Goal: Task Accomplishment & Management: Manage account settings

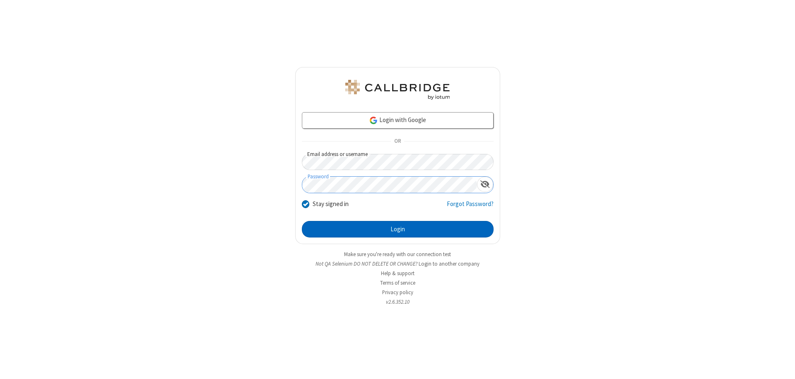
click at [397, 229] on button "Login" at bounding box center [398, 229] width 192 height 17
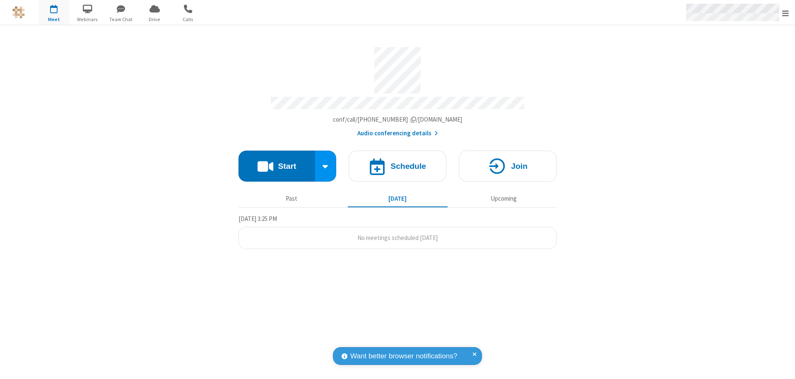
click at [785, 13] on span "Open menu" at bounding box center [785, 13] width 7 height 8
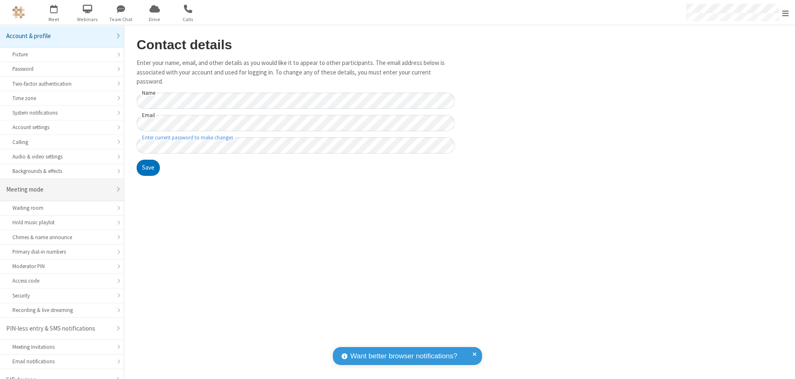
click at [59, 185] on div "Meeting mode" at bounding box center [58, 190] width 105 height 10
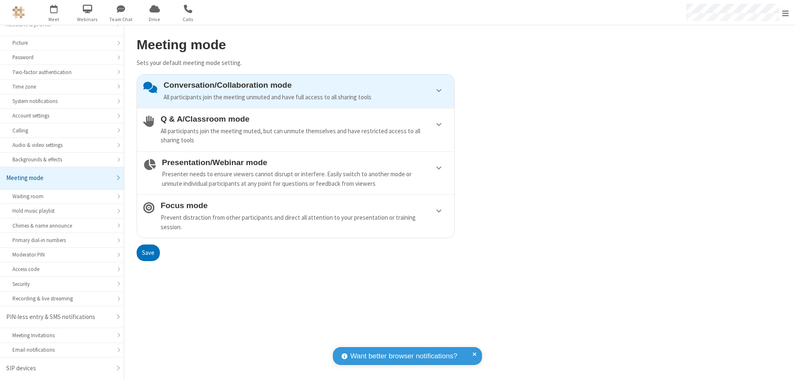
click at [296, 91] on div "Conversation/Collaboration mode All participants join the meeting unmuted and h…" at bounding box center [305, 91] width 284 height 21
click at [148, 252] on button "Save" at bounding box center [148, 253] width 23 height 17
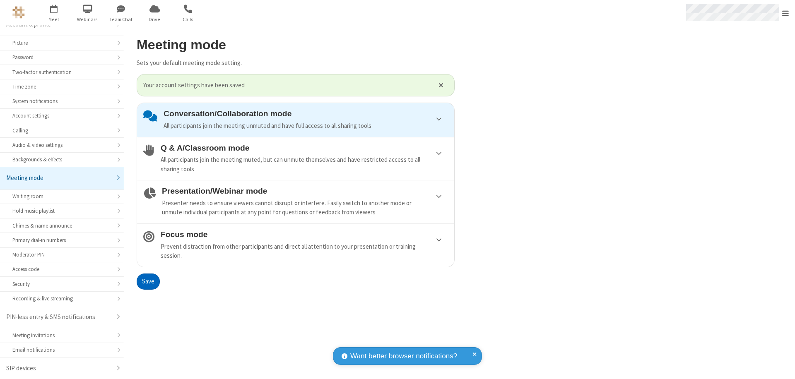
click at [785, 12] on span "Open menu" at bounding box center [785, 13] width 7 height 8
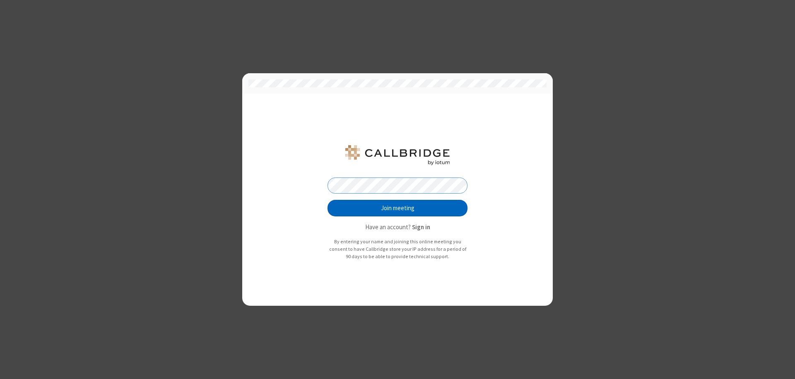
click at [397, 208] on button "Join meeting" at bounding box center [397, 208] width 140 height 17
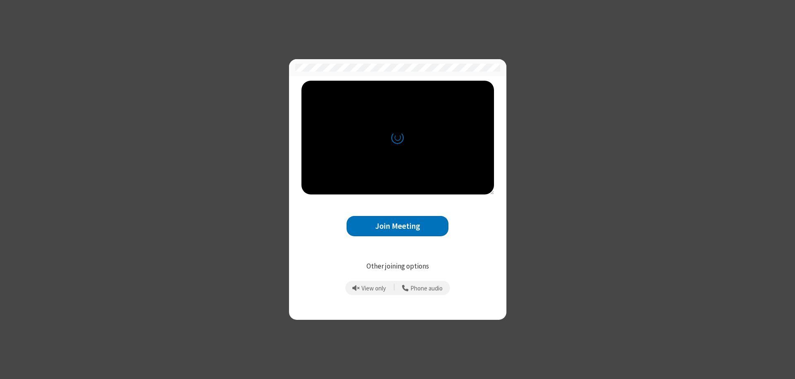
click at [397, 226] on button "Join Meeting" at bounding box center [397, 226] width 102 height 20
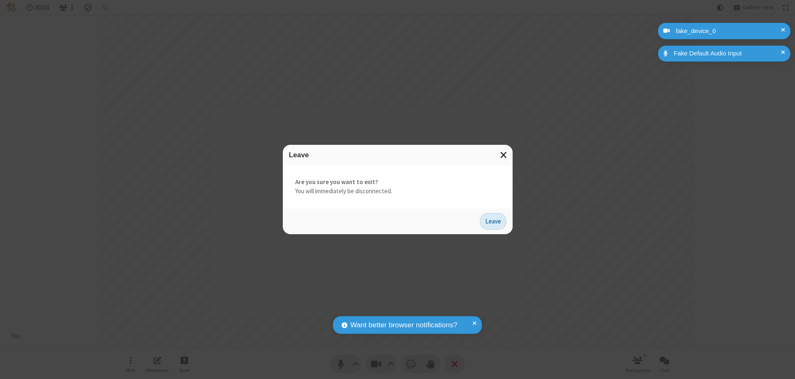
click at [493, 221] on button "Leave" at bounding box center [493, 221] width 26 height 17
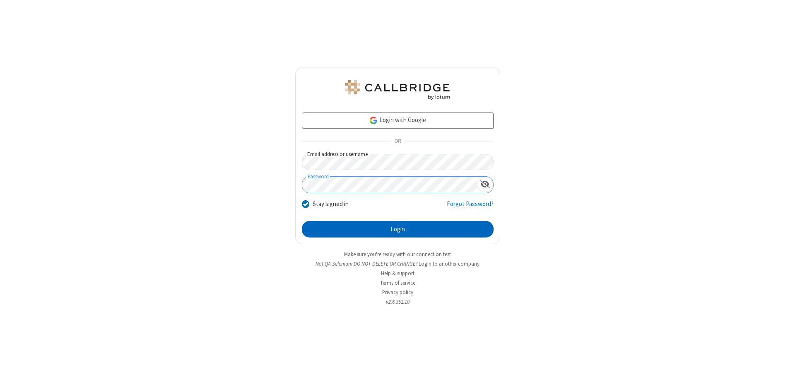
click at [397, 229] on button "Login" at bounding box center [398, 229] width 192 height 17
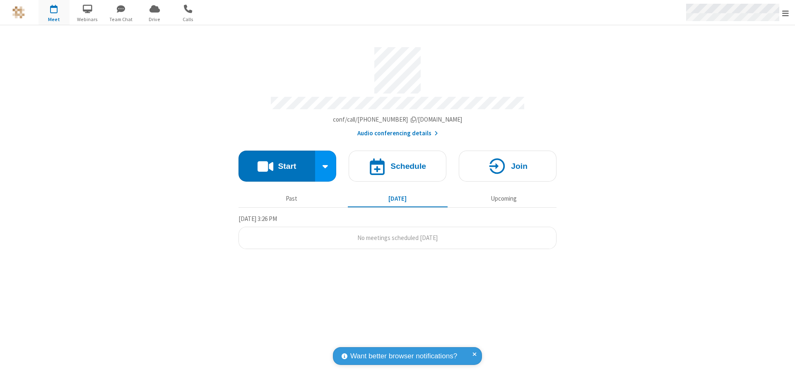
click at [785, 13] on span "Open menu" at bounding box center [785, 13] width 7 height 8
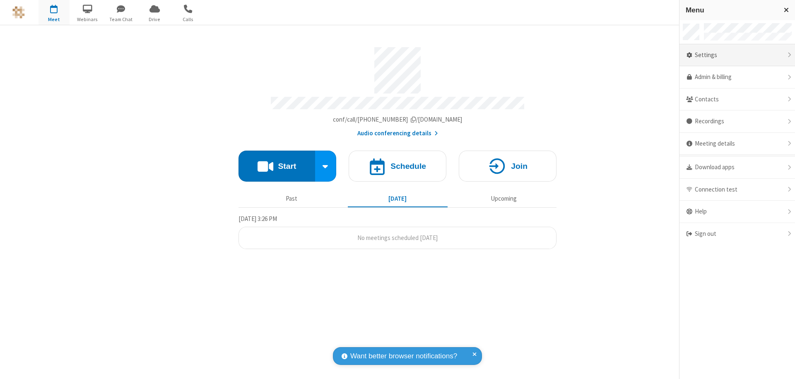
click at [737, 55] on div "Settings" at bounding box center [736, 55] width 115 height 22
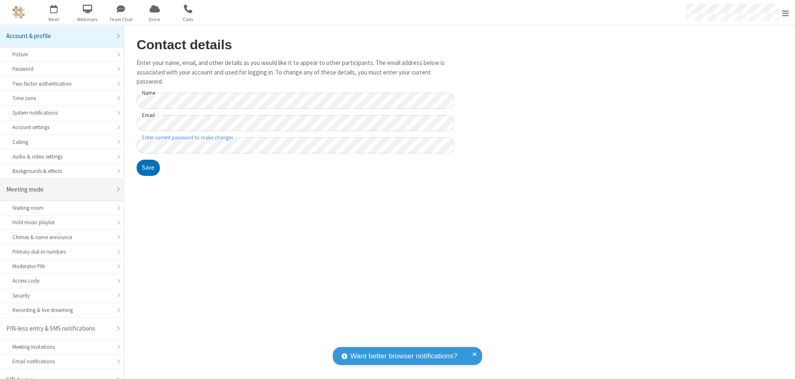
click at [59, 185] on div "Meeting mode" at bounding box center [58, 190] width 105 height 10
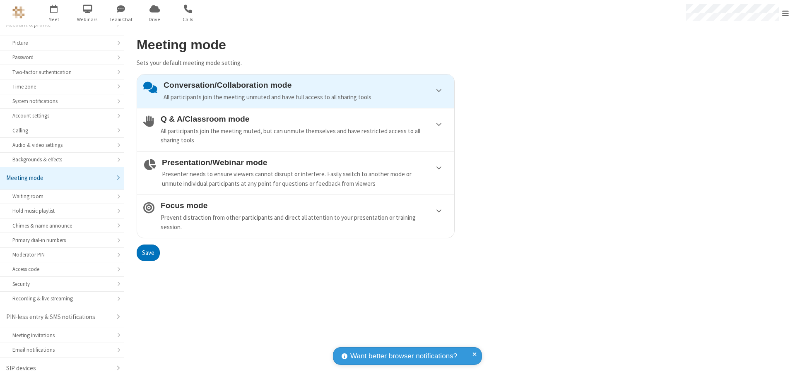
click at [296, 91] on div "Conversation/Collaboration mode All participants join the meeting unmuted and h…" at bounding box center [305, 91] width 284 height 21
click at [148, 252] on button "Save" at bounding box center [148, 253] width 23 height 17
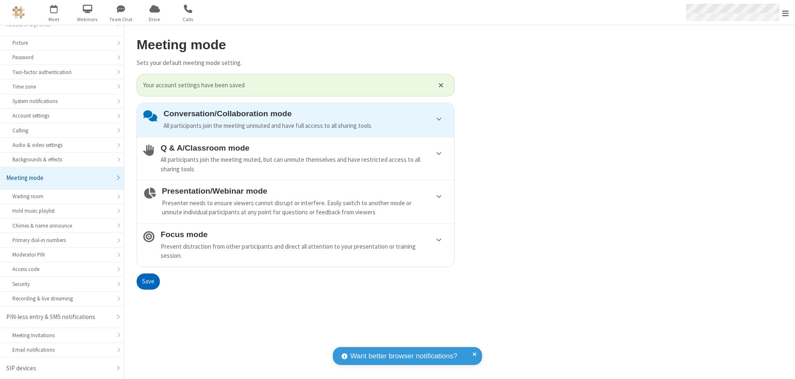
click at [785, 12] on span "Open menu" at bounding box center [785, 13] width 7 height 8
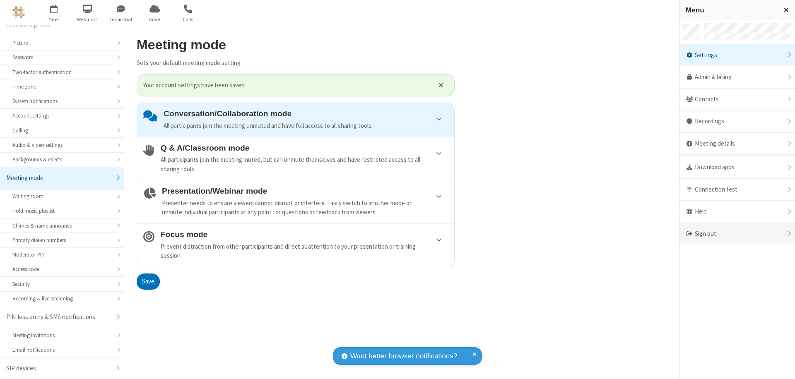
click at [737, 234] on div "Sign out" at bounding box center [736, 234] width 115 height 22
